Goal: Information Seeking & Learning: Learn about a topic

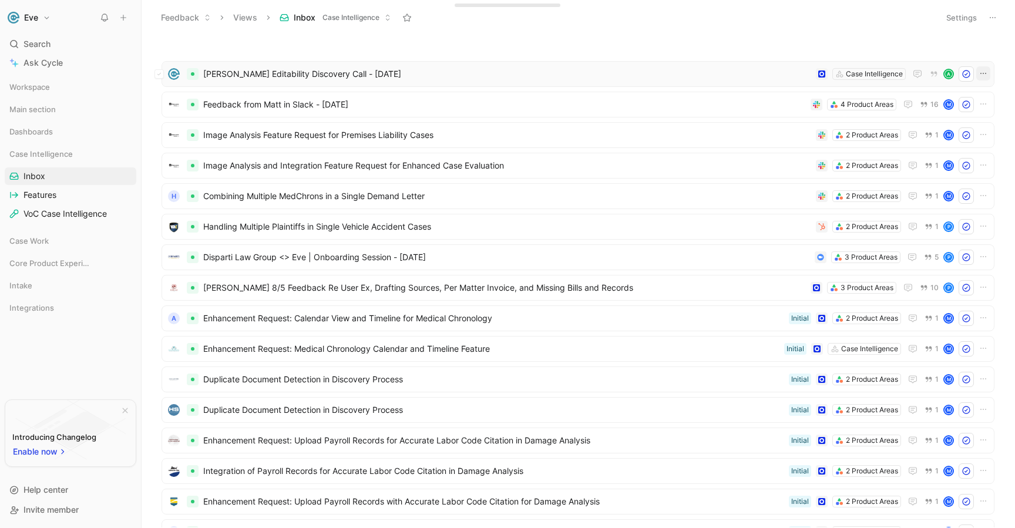
click at [979, 72] on icon "button" at bounding box center [983, 73] width 9 height 9
click at [79, 162] on div "Case Intelligence" at bounding box center [71, 154] width 132 height 18
click at [79, 160] on div "Case Intelligence" at bounding box center [71, 154] width 132 height 18
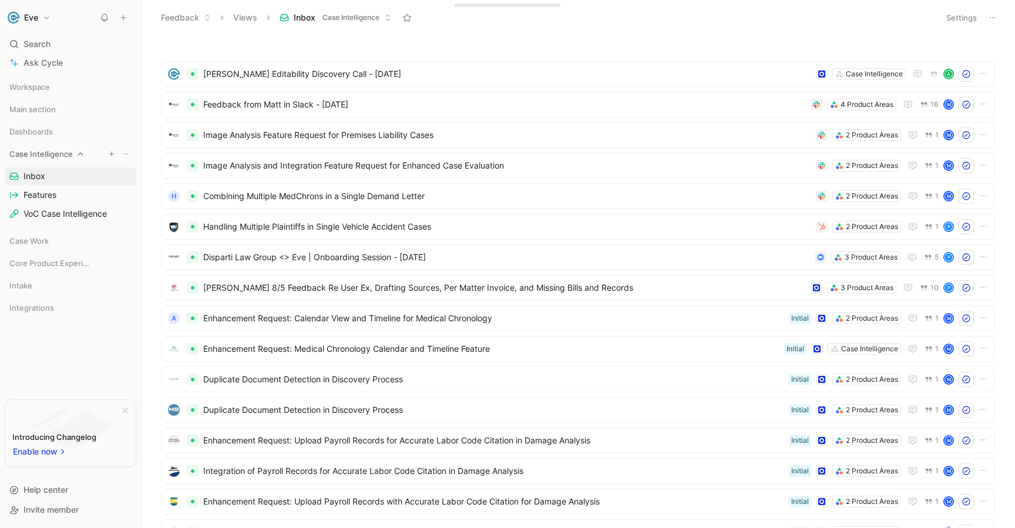
click at [115, 152] on icon "button" at bounding box center [111, 153] width 7 height 7
click at [126, 155] on div at bounding box center [507, 264] width 1015 height 528
click at [126, 153] on icon at bounding box center [125, 153] width 7 height 7
click at [125, 18] on icon at bounding box center [123, 18] width 8 height 8
click at [431, 46] on div at bounding box center [578, 46] width 845 height 12
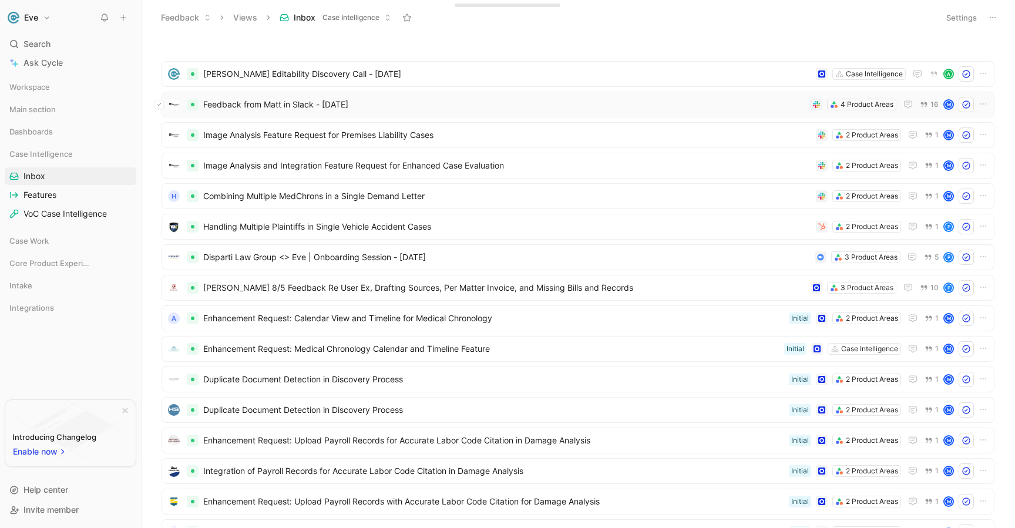
click at [157, 105] on icon at bounding box center [159, 104] width 5 height 5
click at [157, 106] on icon at bounding box center [159, 104] width 5 height 5
click at [159, 106] on icon at bounding box center [159, 104] width 5 height 5
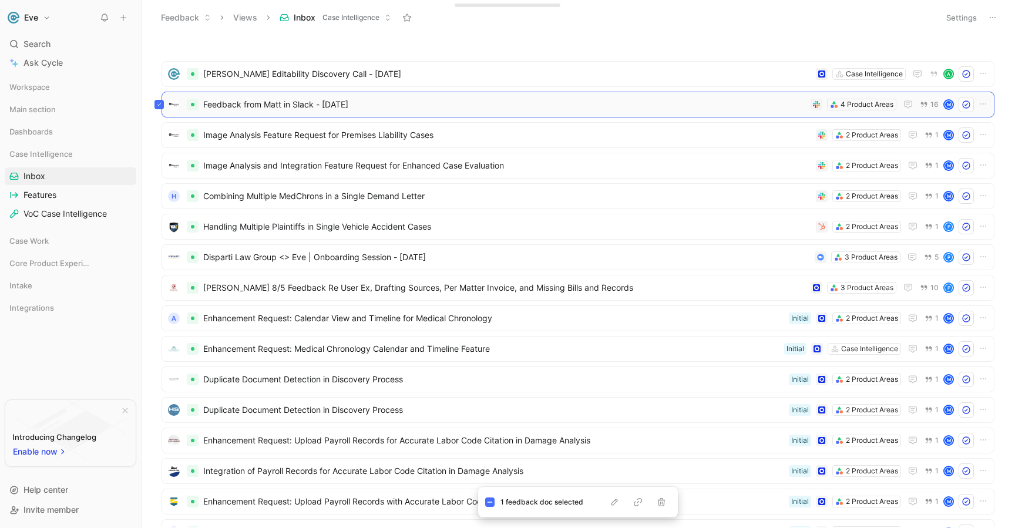
click at [159, 106] on icon at bounding box center [159, 104] width 5 height 5
click at [613, 504] on icon "button" at bounding box center [614, 502] width 9 height 9
click at [977, 103] on div "Feedback from Matt in Slack - [DATE] 4 Product Areas 16 M" at bounding box center [578, 105] width 833 height 26
click at [979, 103] on icon "button" at bounding box center [983, 103] width 9 height 9
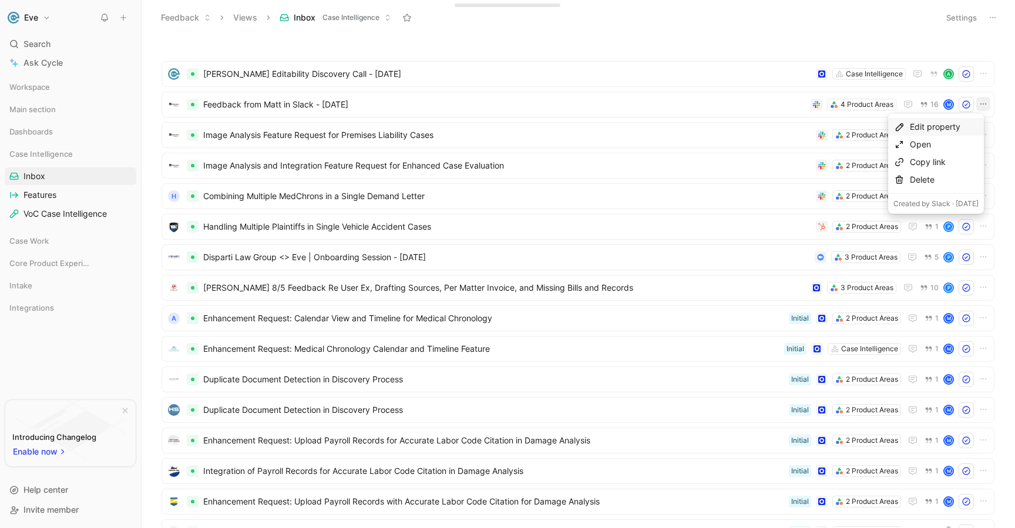
click at [934, 133] on div "Edit property" at bounding box center [944, 127] width 69 height 14
click at [981, 103] on icon "button" at bounding box center [984, 103] width 6 height 1
click at [950, 146] on div "Open" at bounding box center [944, 145] width 69 height 14
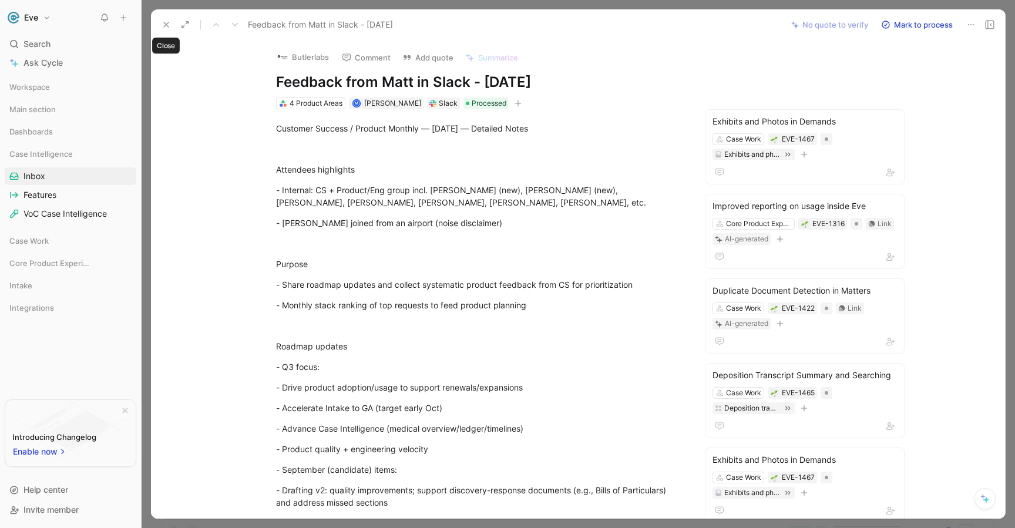
click at [165, 25] on icon at bounding box center [166, 24] width 9 height 9
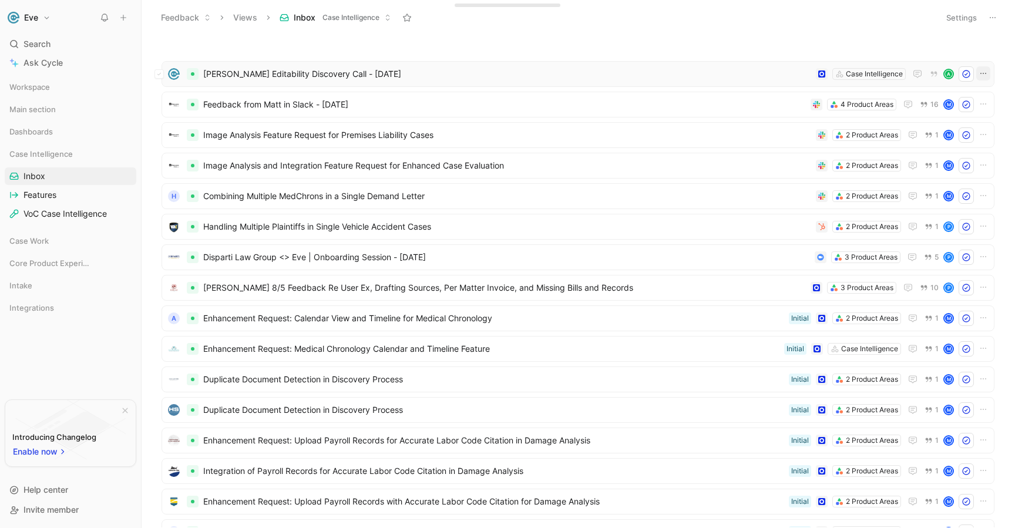
click at [979, 71] on icon "button" at bounding box center [983, 73] width 9 height 9
click at [761, 84] on div "[PERSON_NAME] Editability Discovery Call - [DATE] Case Intelligence A" at bounding box center [578, 74] width 833 height 26
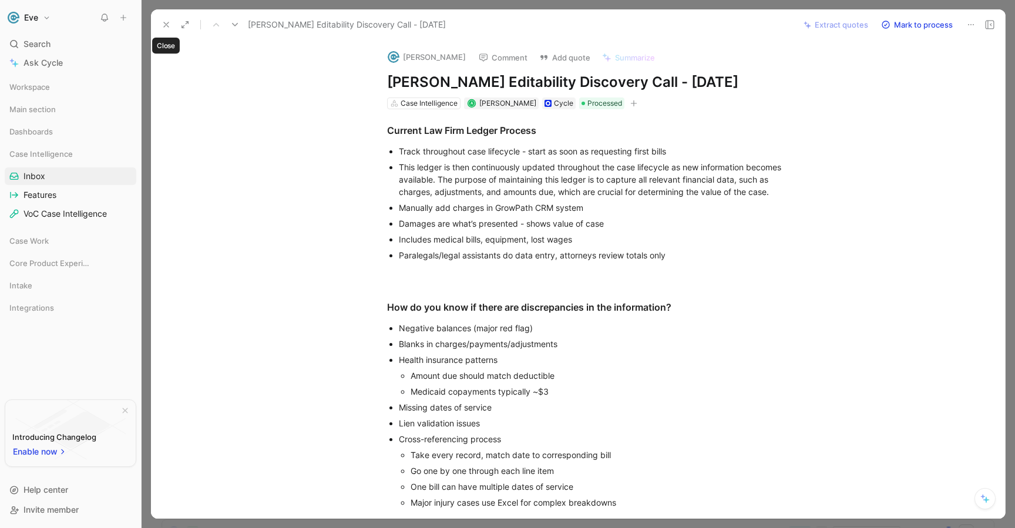
click at [170, 21] on icon at bounding box center [166, 24] width 9 height 9
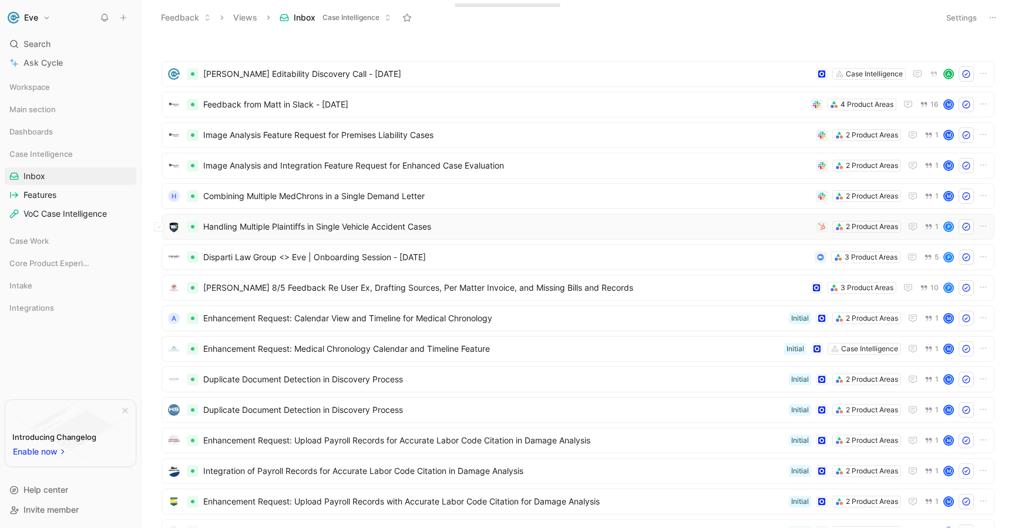
click at [226, 226] on span "Handling Multiple Plaintiffs in Single Vehicle Accident Cases" at bounding box center [507, 227] width 608 height 14
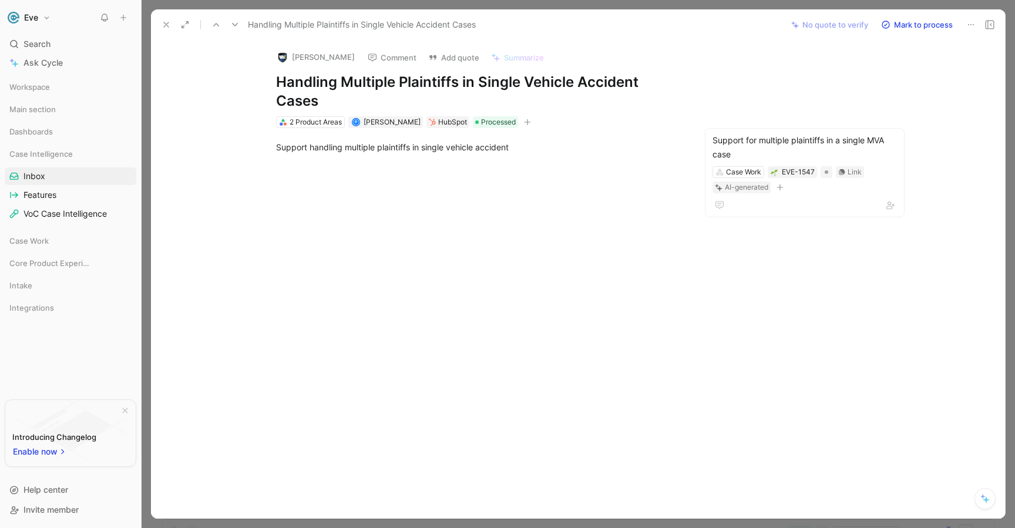
click at [173, 23] on button at bounding box center [166, 24] width 16 height 16
